Goal: Task Accomplishment & Management: Use online tool/utility

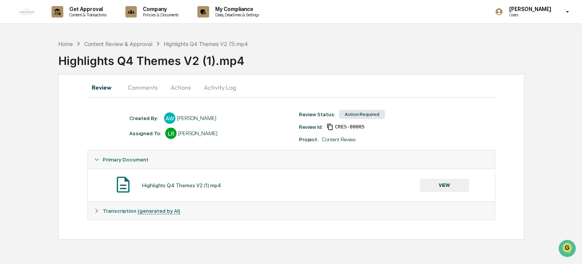
click at [146, 89] on button "Comments" at bounding box center [143, 87] width 42 height 18
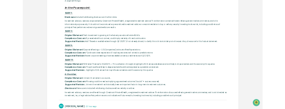
scroll to position [228, 0]
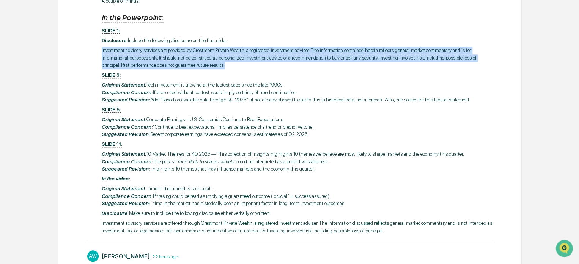
drag, startPoint x: 206, startPoint y: 62, endPoint x: 96, endPoint y: 50, distance: 111.0
click at [96, 50] on div "[PERSON_NAME] 36 minutes ago @[PERSON_NAME] - Thank you for the context! In the…" at bounding box center [289, 103] width 405 height 267
copy p "Investment advisory services are provided by Crestmont Private Wealth, a regist…"
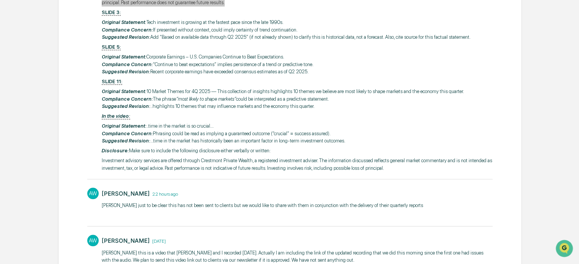
scroll to position [303, 0]
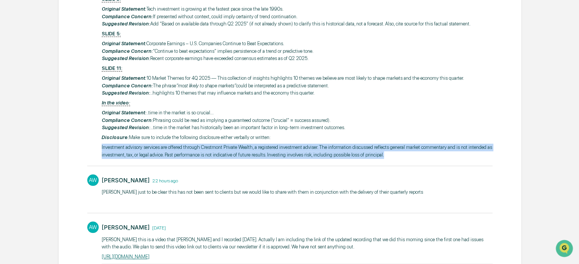
drag, startPoint x: 380, startPoint y: 154, endPoint x: 96, endPoint y: 145, distance: 284.2
click at [96, 145] on div "[PERSON_NAME] 44 minutes ago @[PERSON_NAME] - Thank you for the context! In the…" at bounding box center [289, 27] width 405 height 267
copy p "Investment advisory services are offered through Crestmont Private Wealth, a re…"
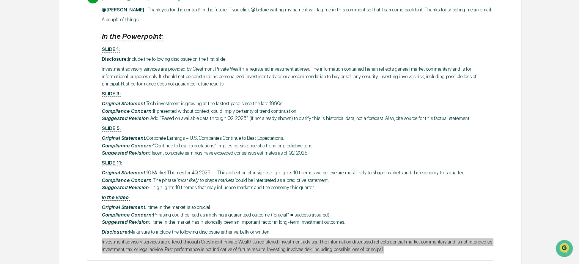
scroll to position [190, 0]
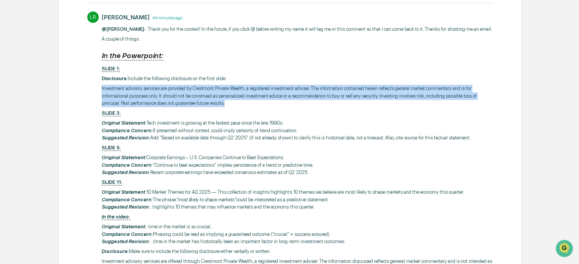
drag, startPoint x: 206, startPoint y: 102, endPoint x: 88, endPoint y: 83, distance: 118.6
click at [88, 83] on div "[PERSON_NAME] 44 minutes ago @[PERSON_NAME] - Thank you for the context! In the…" at bounding box center [289, 141] width 405 height 267
copy p "Investment advisory services are provided by Crestmont Private Wealth, a regist…"
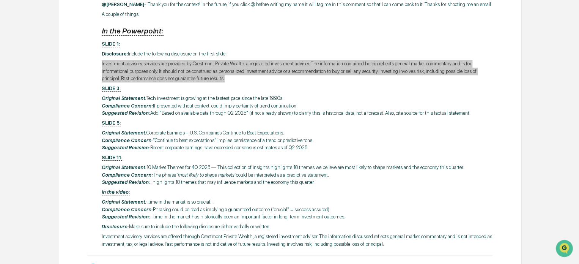
scroll to position [228, 0]
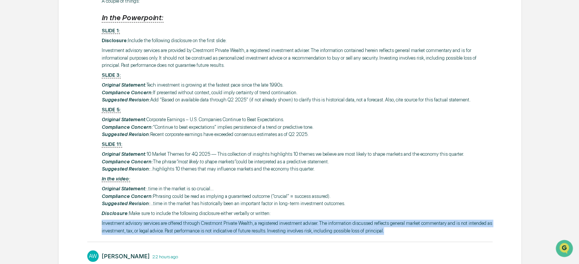
drag, startPoint x: 382, startPoint y: 228, endPoint x: 82, endPoint y: 221, distance: 300.0
click at [82, 221] on div "Review Comments Actions Activity Log Comments Write a comment... Write a commen…" at bounding box center [290, 143] width 464 height 595
copy p "Investment advisory services are offered through Crestmont Private Wealth, a re…"
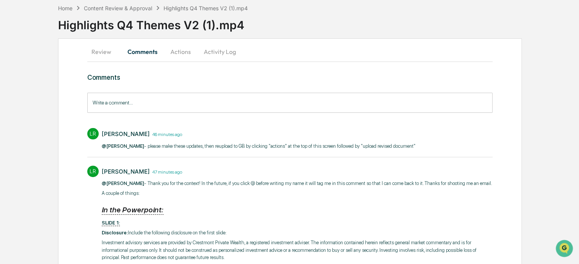
scroll to position [0, 0]
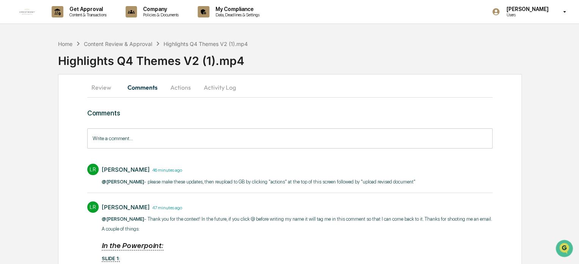
click at [218, 89] on button "Activity Log" at bounding box center [220, 87] width 44 height 18
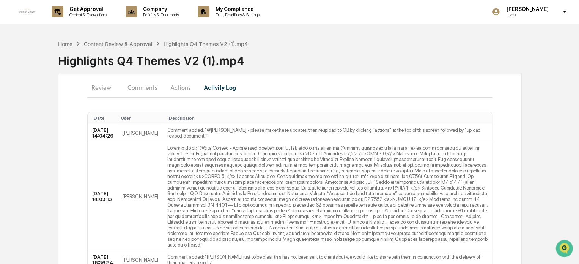
click at [100, 89] on button "Review" at bounding box center [104, 87] width 34 height 18
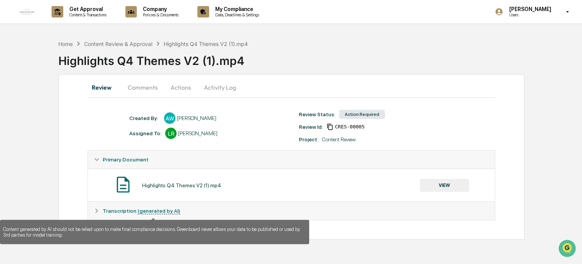
click at [150, 207] on div "Transcription (generated by AI)" at bounding box center [291, 210] width 407 height 18
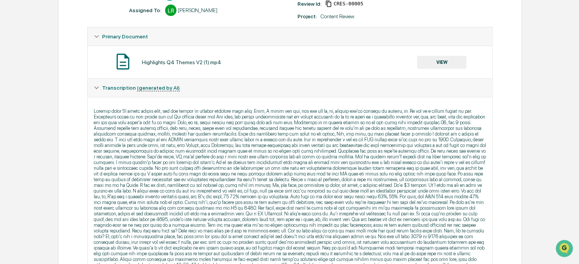
scroll to position [42, 0]
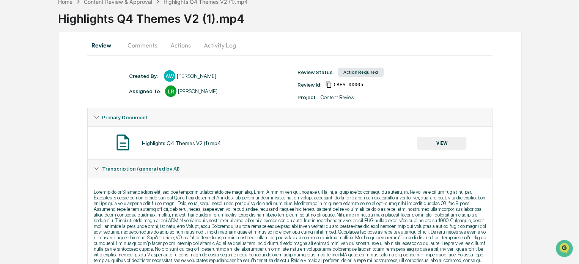
click at [151, 45] on button "Comments" at bounding box center [142, 45] width 42 height 18
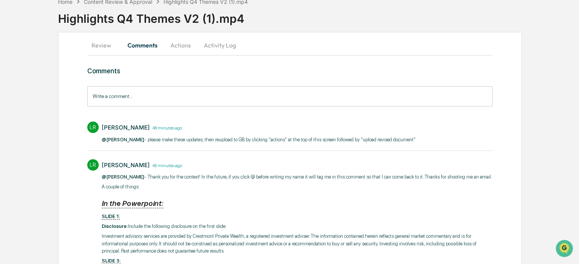
click at [181, 46] on button "Actions" at bounding box center [180, 45] width 34 height 18
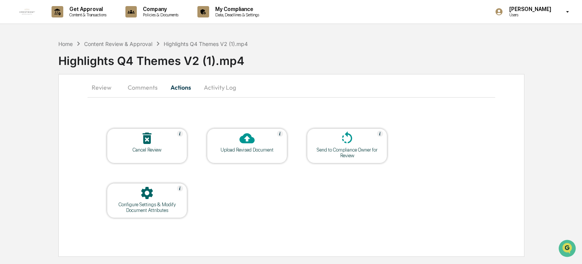
click at [252, 141] on icon at bounding box center [247, 138] width 15 height 10
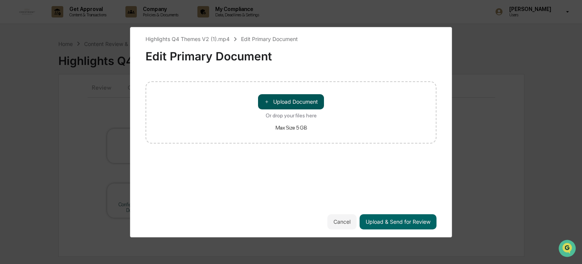
click at [272, 101] on button "＋ Upload Document" at bounding box center [291, 101] width 66 height 15
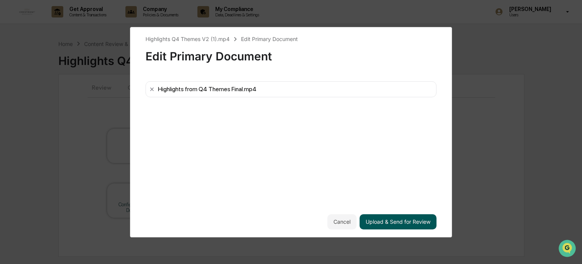
click at [387, 219] on button "Upload & Send for Review" at bounding box center [398, 221] width 77 height 15
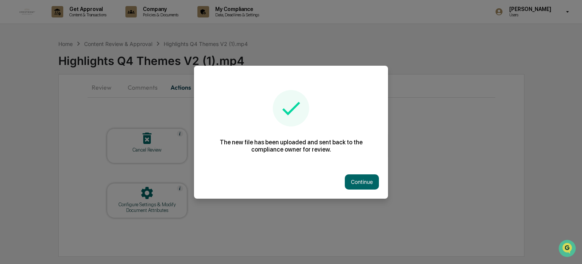
click at [356, 178] on button "Continue" at bounding box center [362, 181] width 34 height 15
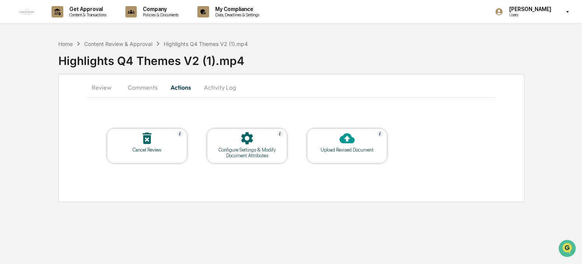
click at [337, 150] on div "Upload Revised Document" at bounding box center [347, 150] width 68 height 6
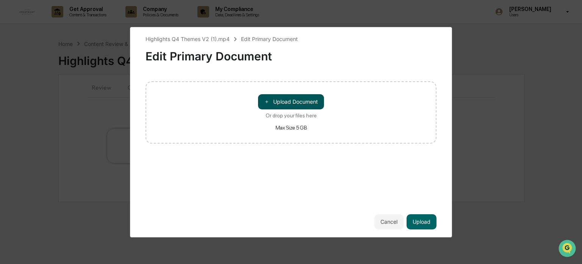
click at [291, 98] on button "＋ Upload Document" at bounding box center [291, 101] width 66 height 15
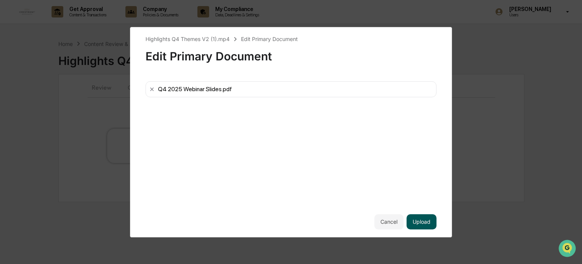
click at [428, 217] on button "Upload" at bounding box center [422, 221] width 30 height 15
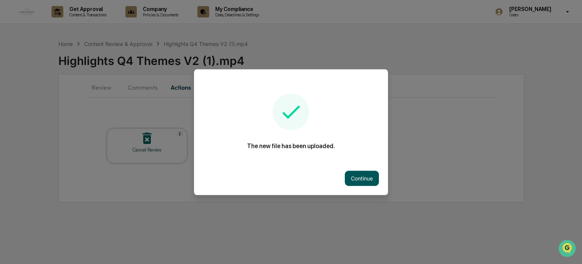
click at [363, 176] on button "Continue" at bounding box center [362, 177] width 34 height 15
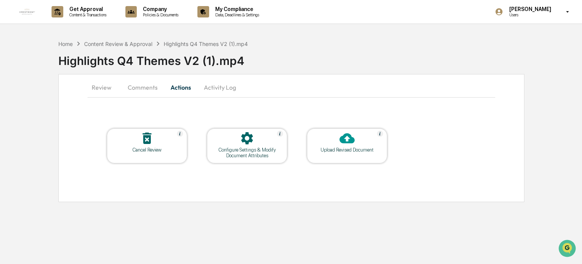
click at [142, 88] on button "Comments" at bounding box center [143, 87] width 42 height 18
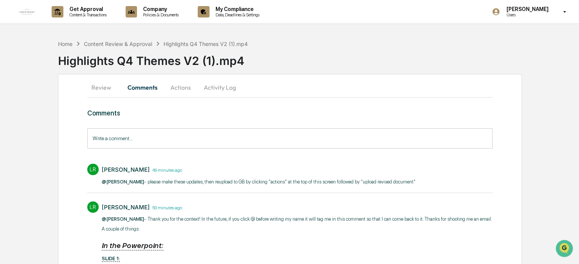
click at [150, 138] on input "Write a comment..." at bounding box center [289, 138] width 405 height 20
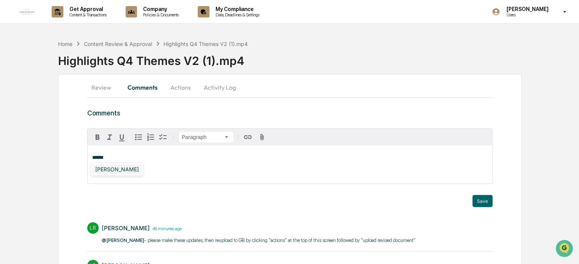
click at [124, 171] on div "[PERSON_NAME]" at bounding box center [117, 168] width 50 height 9
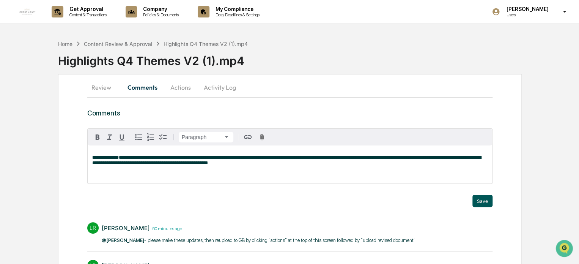
click at [487, 202] on button "Save" at bounding box center [482, 201] width 20 height 12
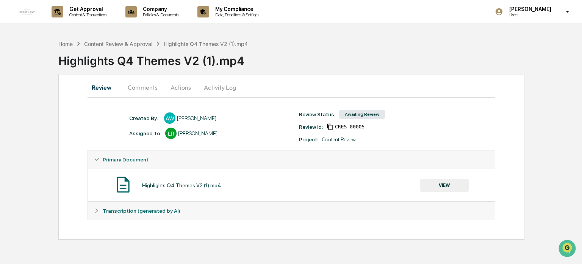
click at [141, 92] on button "Comments" at bounding box center [143, 87] width 42 height 18
